Goal: Transaction & Acquisition: Purchase product/service

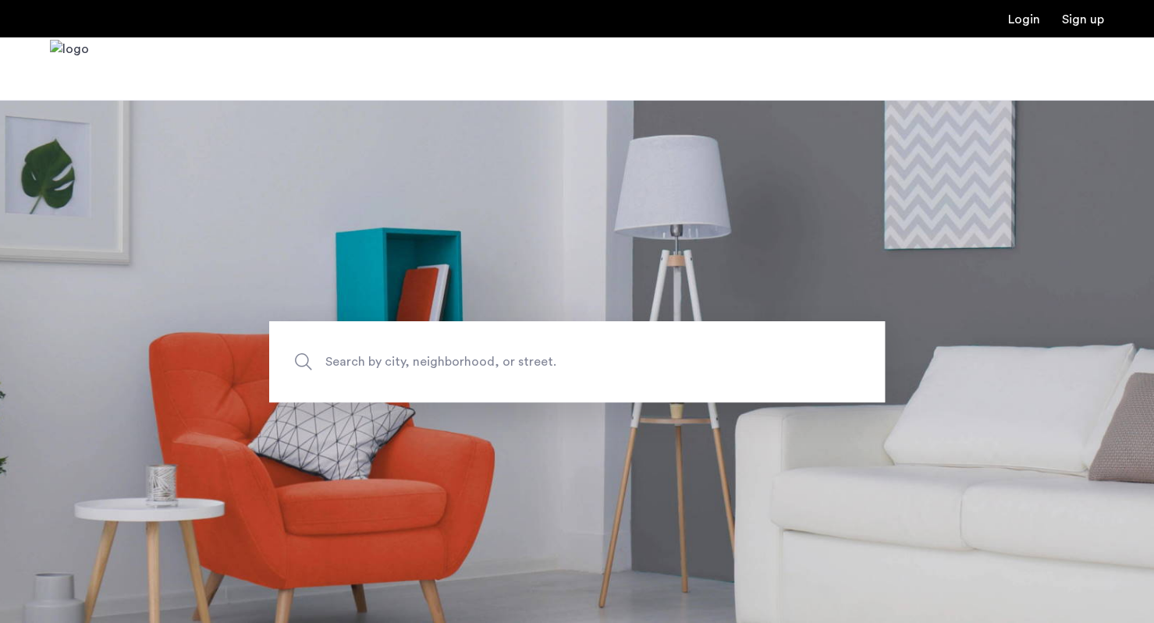
click at [368, 371] on span "Search by city, neighborhood, or street." at bounding box center [540, 361] width 431 height 21
click at [368, 371] on input "Search by city, neighborhood, or street." at bounding box center [576, 361] width 615 height 81
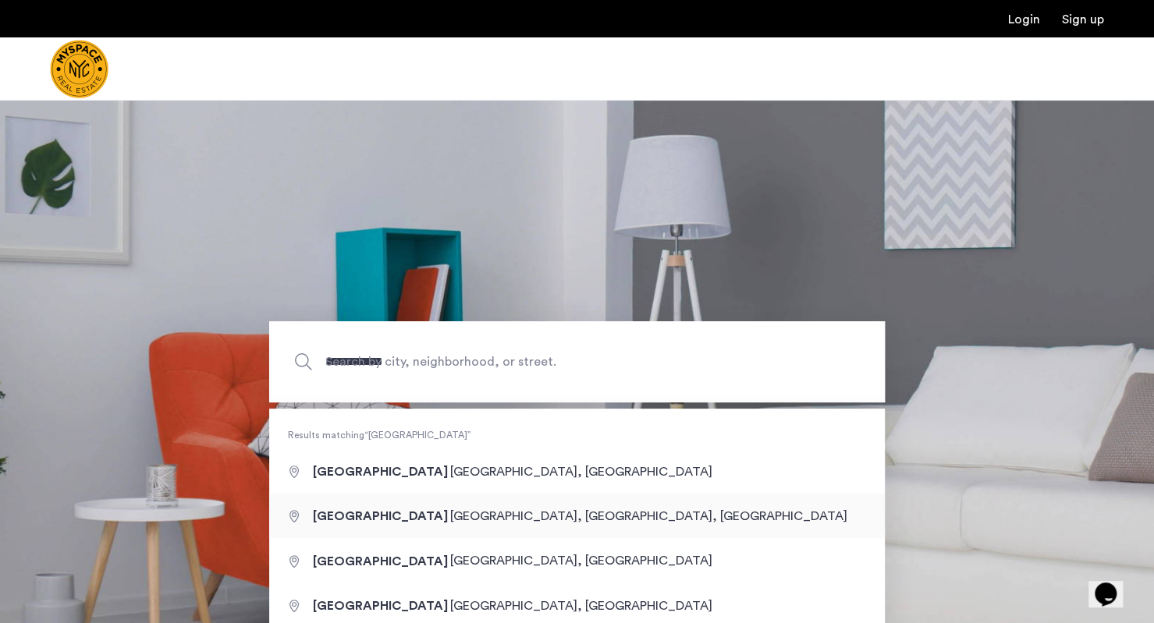
type input "**********"
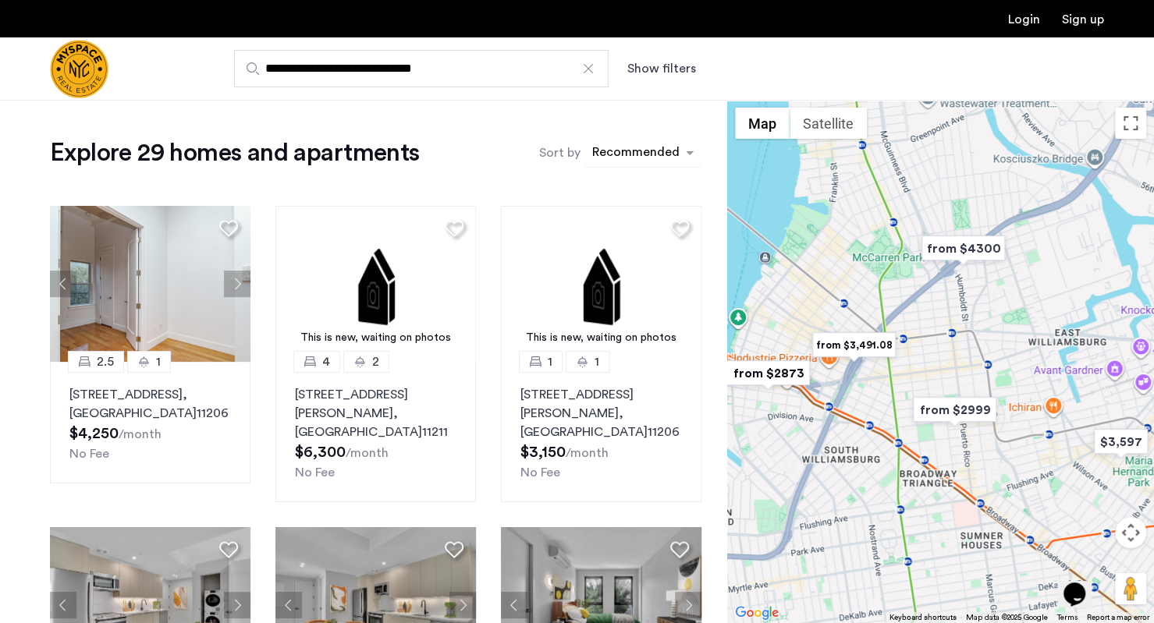
click at [630, 146] on div "sort-apartment" at bounding box center [636, 154] width 92 height 21
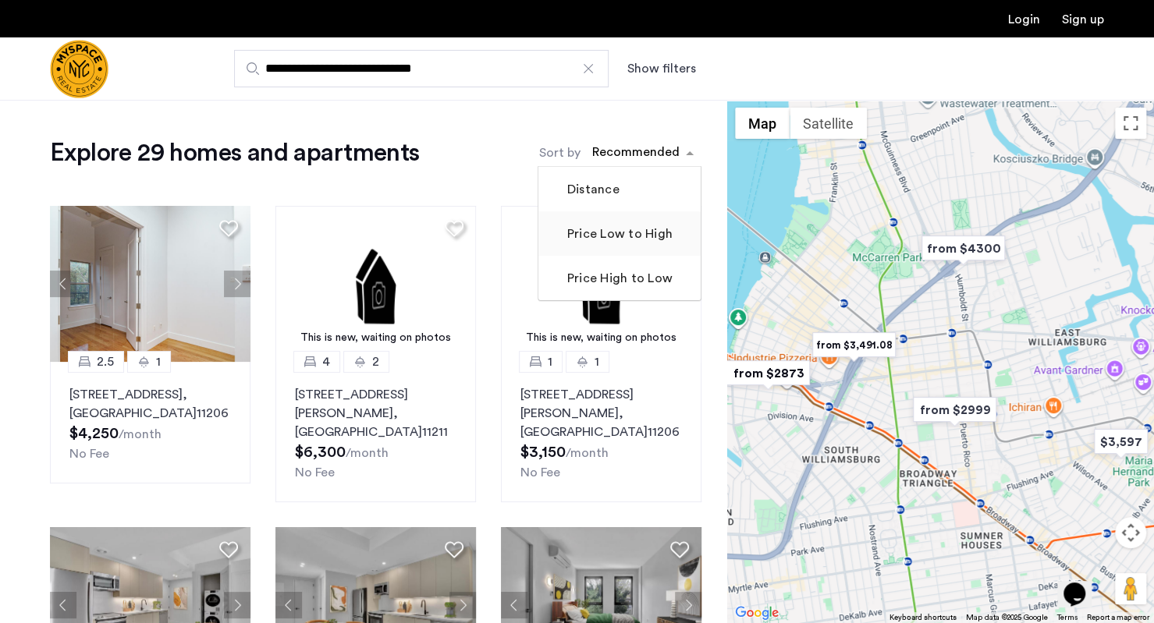
click at [585, 233] on label "Price Low to High" at bounding box center [618, 234] width 108 height 19
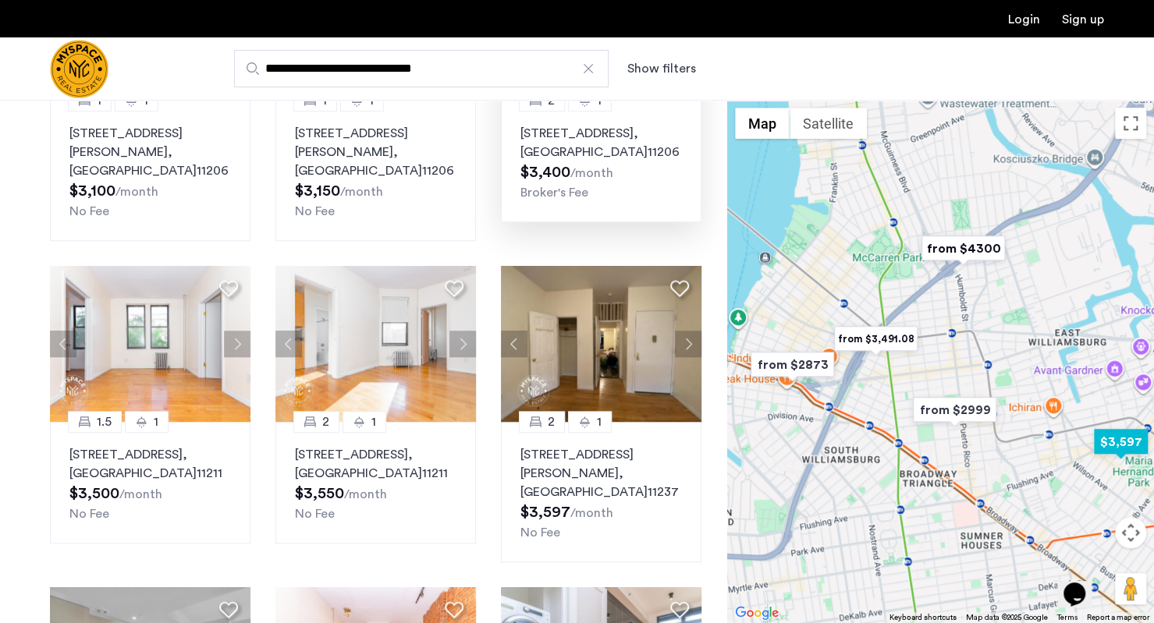
scroll to position [567, 0]
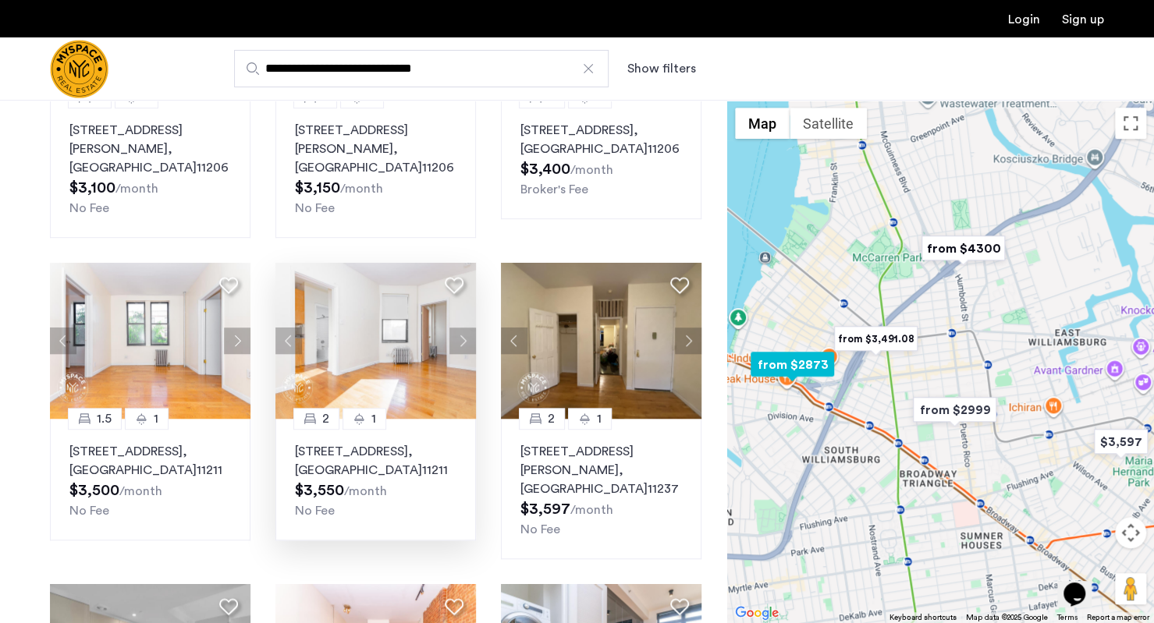
click at [461, 328] on button "Next apartment" at bounding box center [462, 341] width 27 height 27
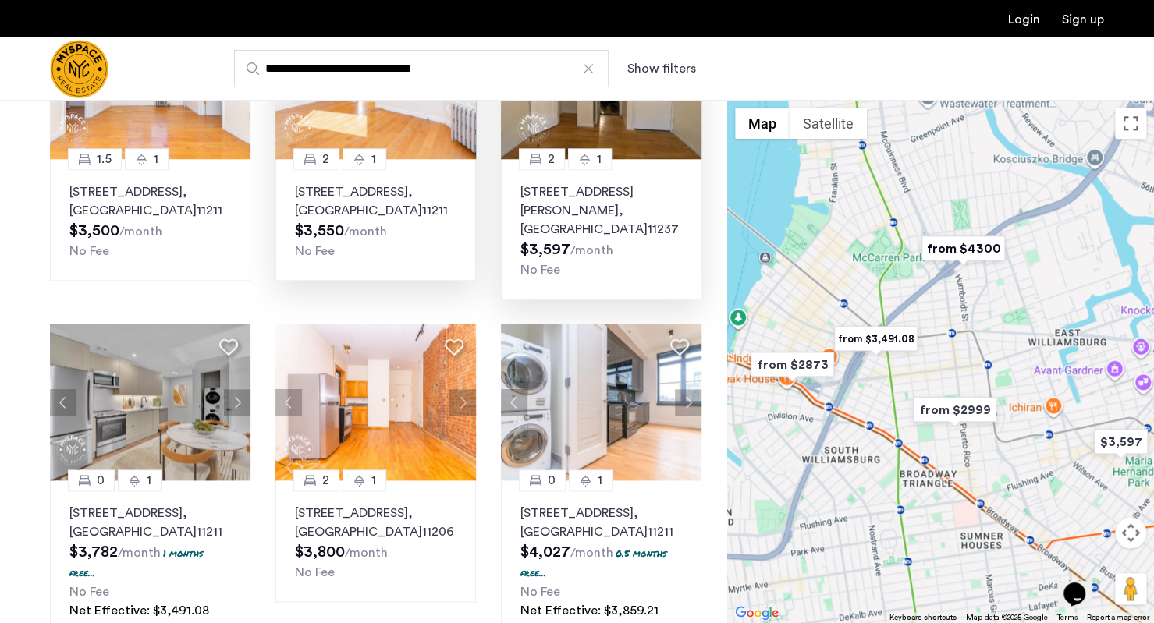
scroll to position [835, 0]
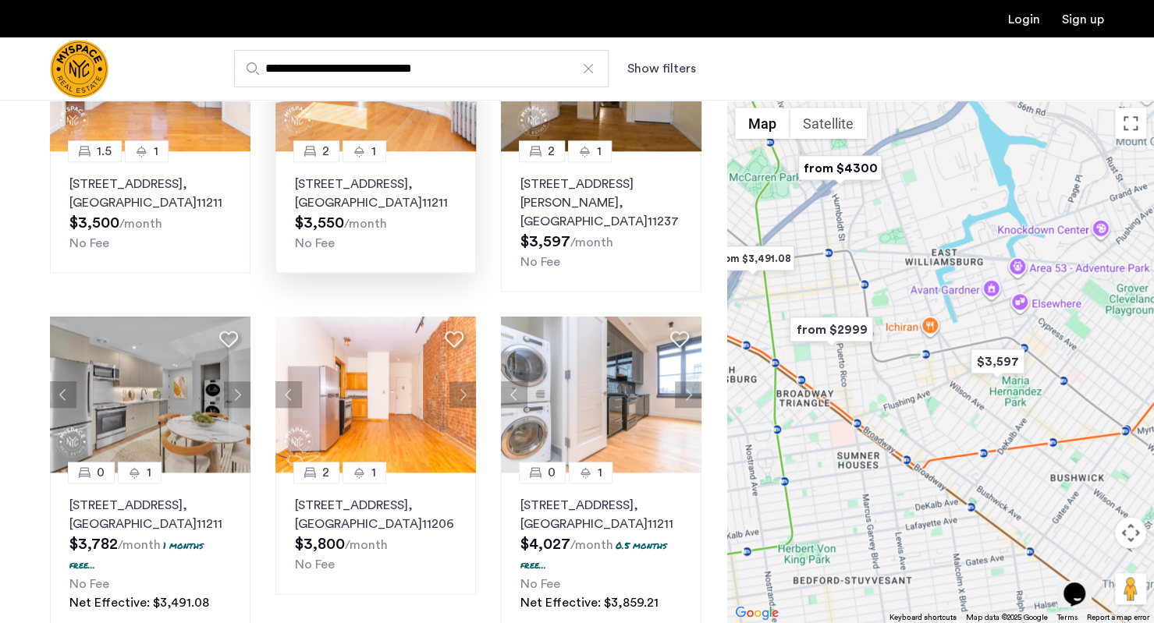
drag, startPoint x: 947, startPoint y: 515, endPoint x: 832, endPoint y: 443, distance: 135.9
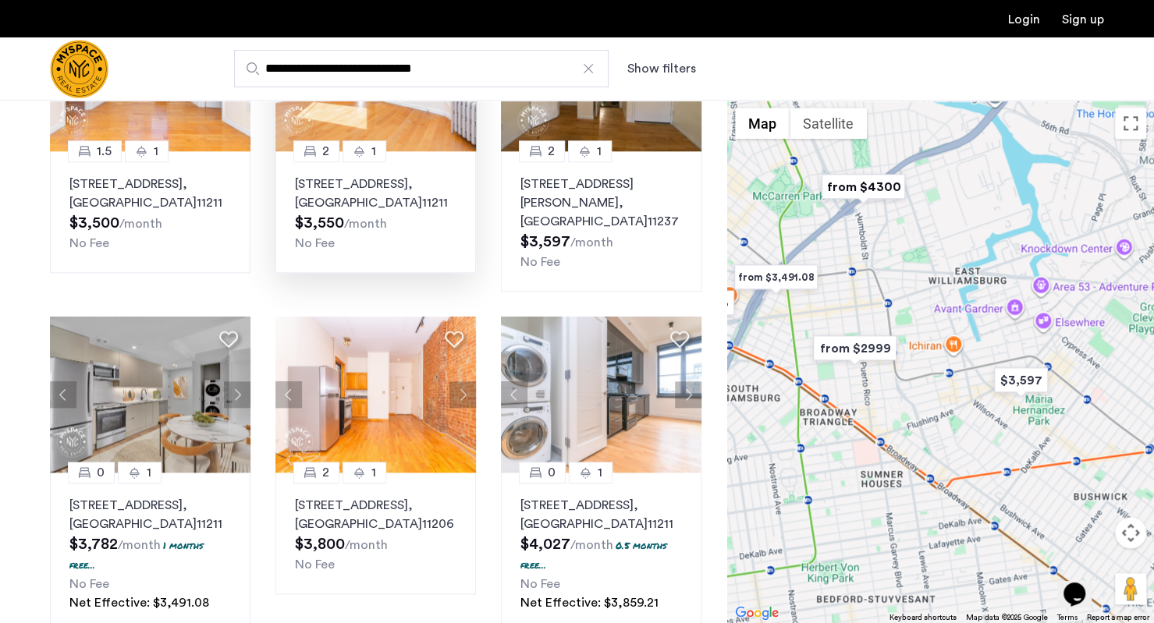
click at [668, 74] on button "Show filters" at bounding box center [661, 68] width 69 height 19
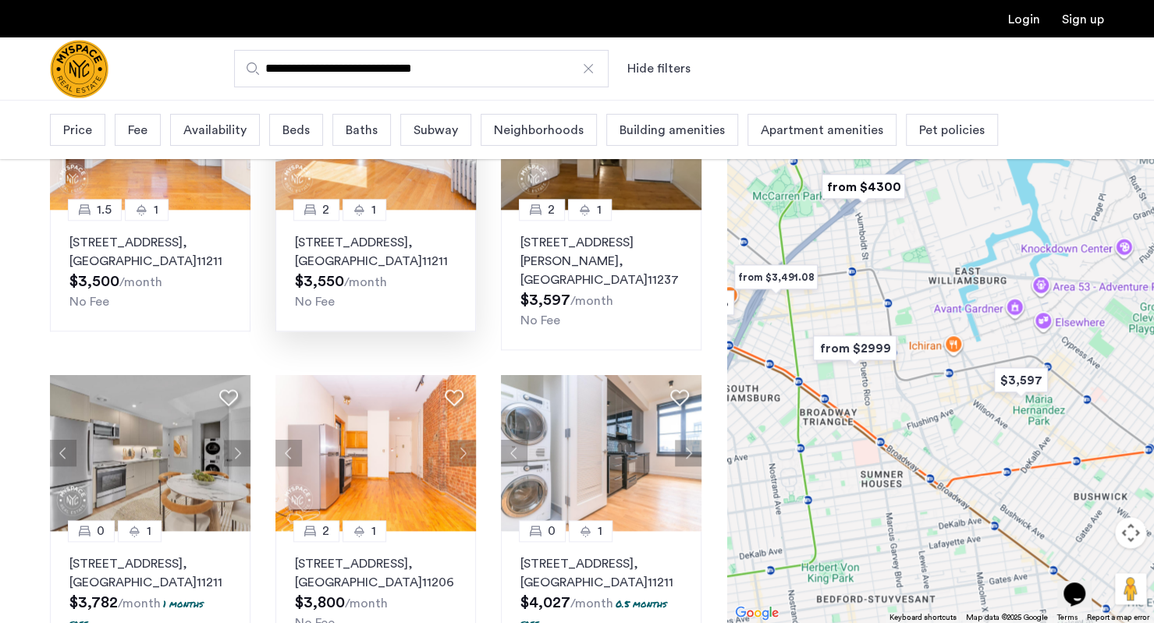
click at [296, 121] on span "Beds" at bounding box center [295, 130] width 27 height 19
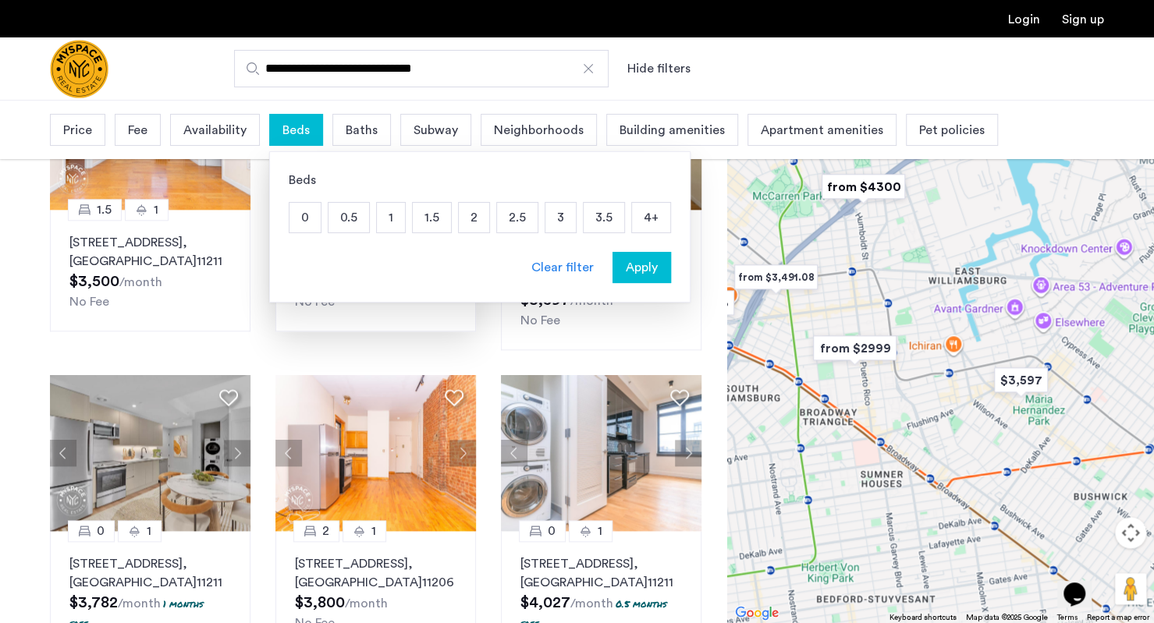
click at [885, 80] on div "**********" at bounding box center [653, 68] width 901 height 37
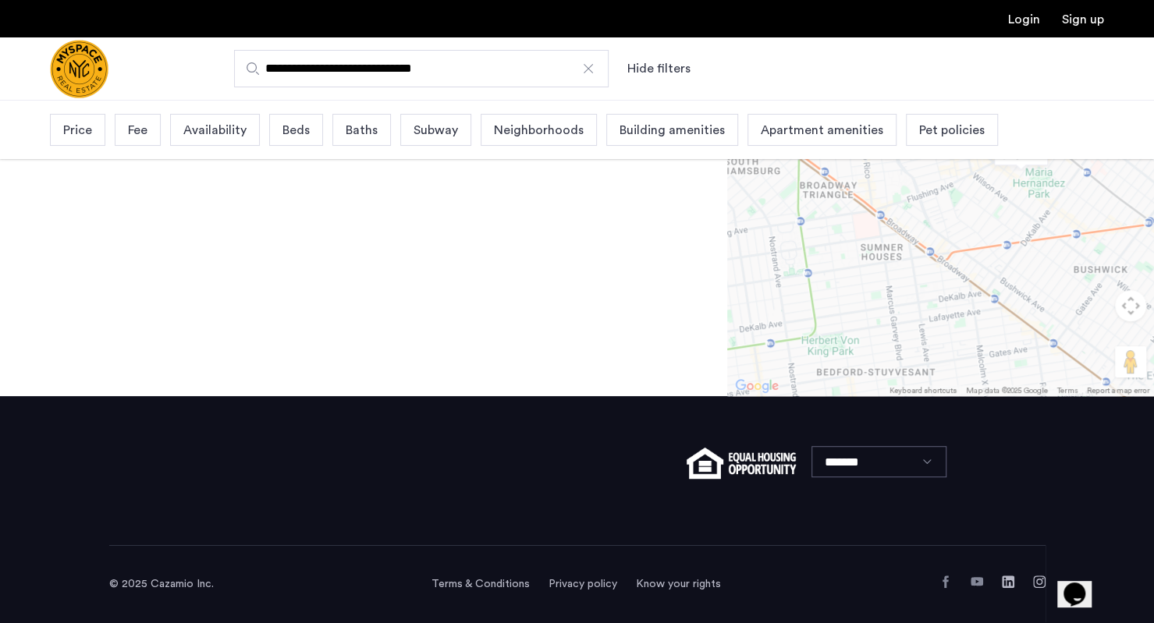
scroll to position [0, 0]
